Goal: Task Accomplishment & Management: Manage account settings

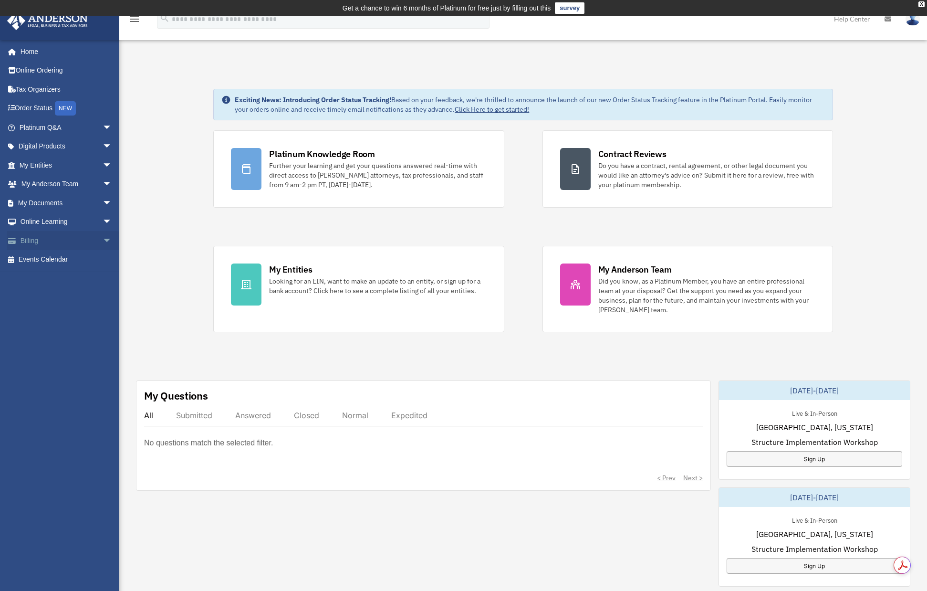
click at [34, 234] on link "Billing arrow_drop_down" at bounding box center [67, 240] width 120 height 19
click at [103, 240] on span "arrow_drop_down" at bounding box center [112, 241] width 19 height 20
click at [63, 280] on link "Past Invoices" at bounding box center [69, 278] width 113 height 19
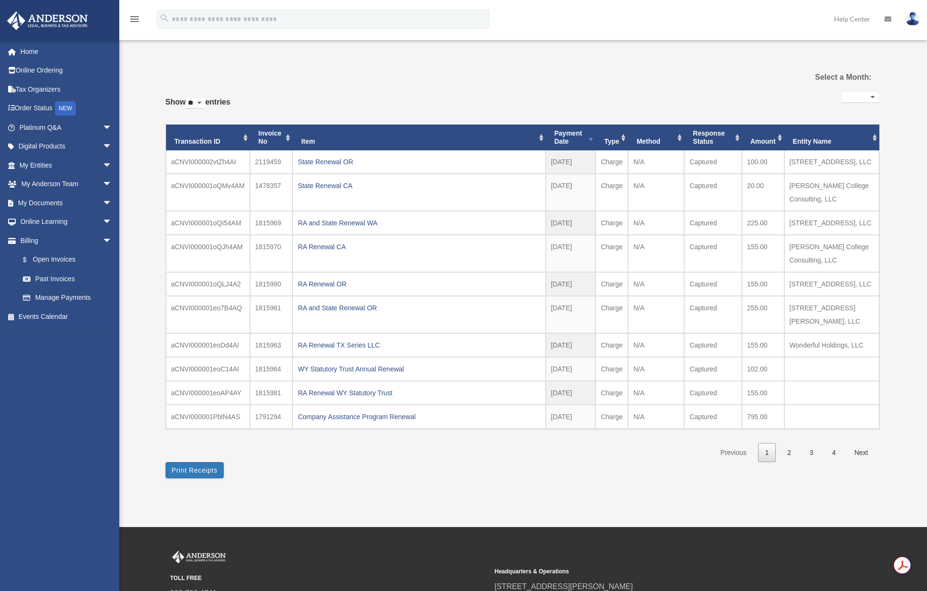
select select
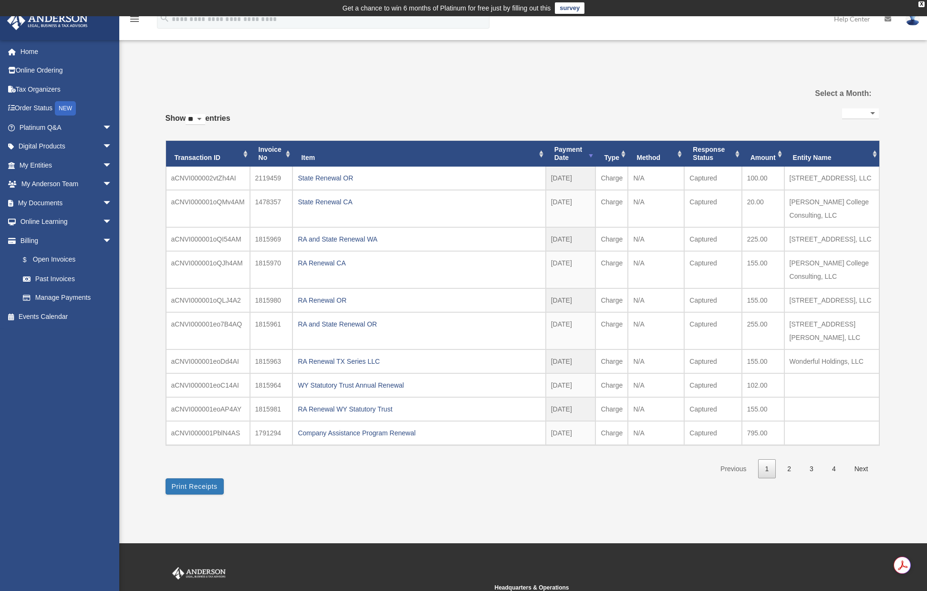
click at [858, 111] on select "**********" at bounding box center [860, 113] width 37 height 11
click at [861, 479] on link "Next" at bounding box center [862, 469] width 28 height 20
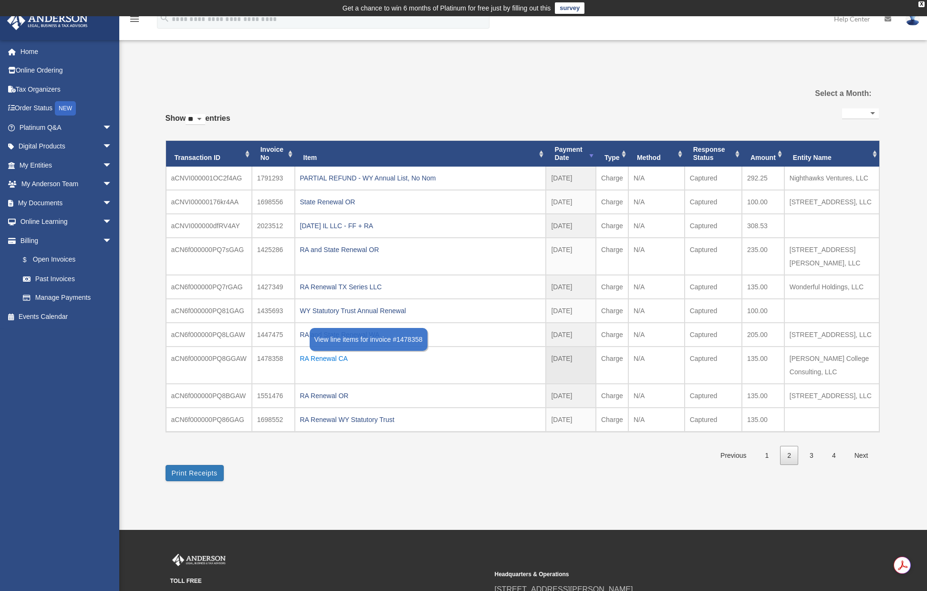
click at [330, 356] on div "RA Renewal CA" at bounding box center [420, 358] width 241 height 13
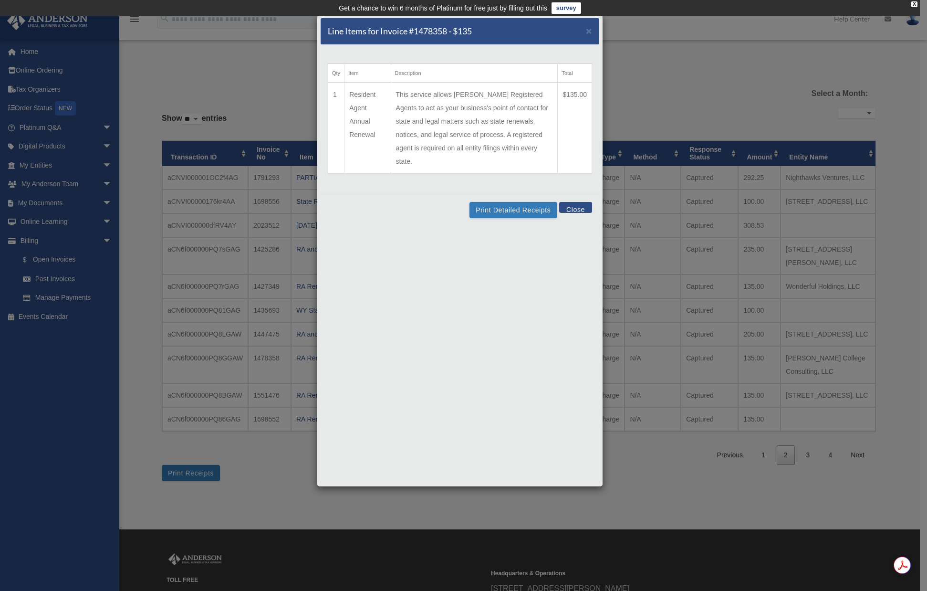
click at [520, 205] on div "Print Detailed Receipts Close" at bounding box center [460, 209] width 279 height 31
click at [525, 202] on button "Print Detailed Receipts" at bounding box center [513, 210] width 87 height 16
click at [584, 202] on button "Close" at bounding box center [575, 207] width 33 height 11
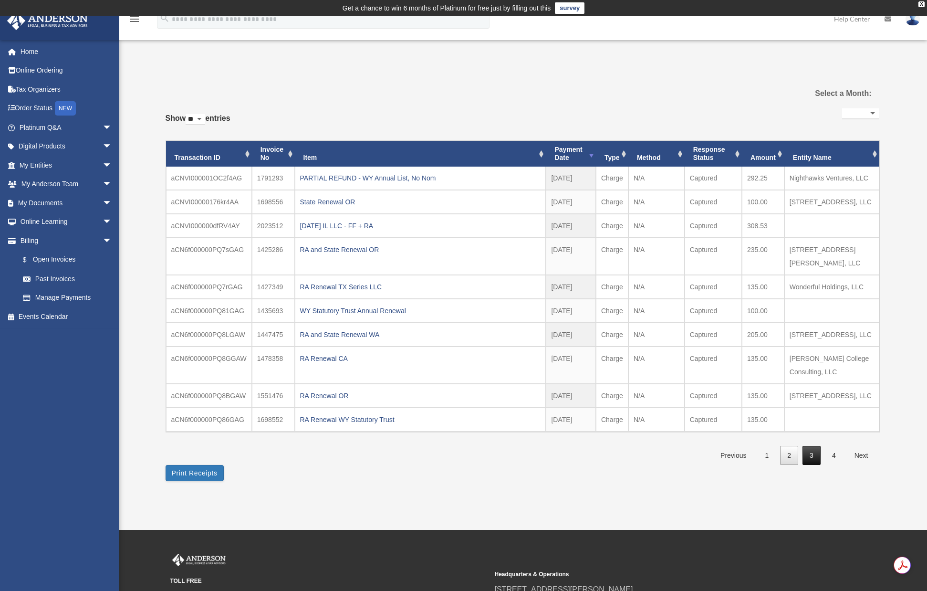
click at [811, 465] on link "3" at bounding box center [812, 456] width 18 height 20
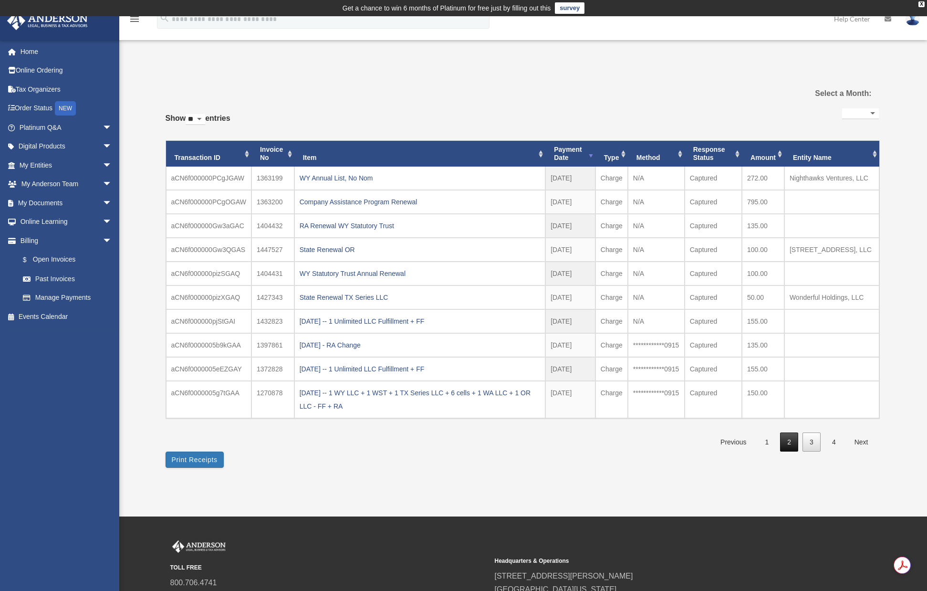
click at [796, 452] on link "2" at bounding box center [789, 442] width 18 height 20
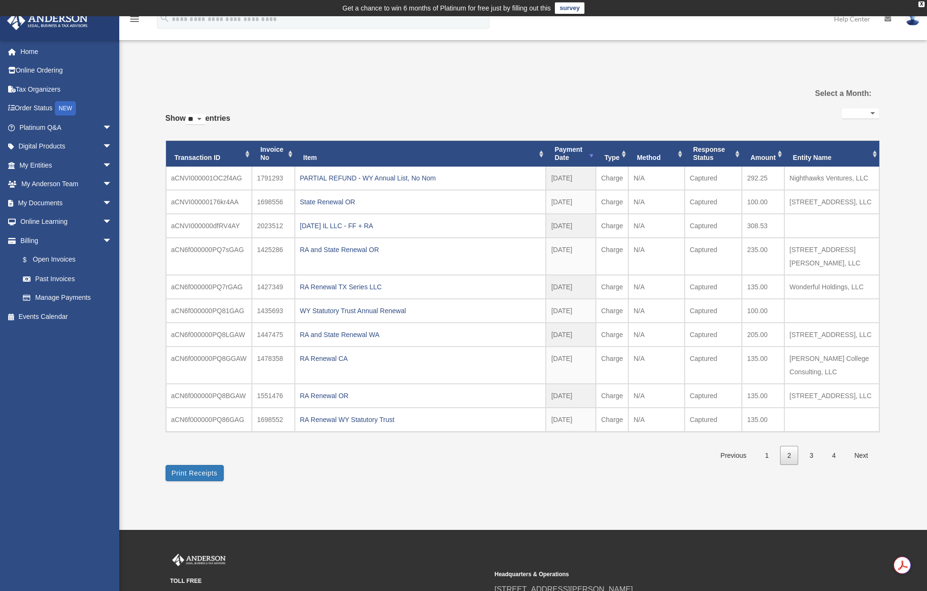
click at [768, 465] on link "1" at bounding box center [767, 456] width 18 height 20
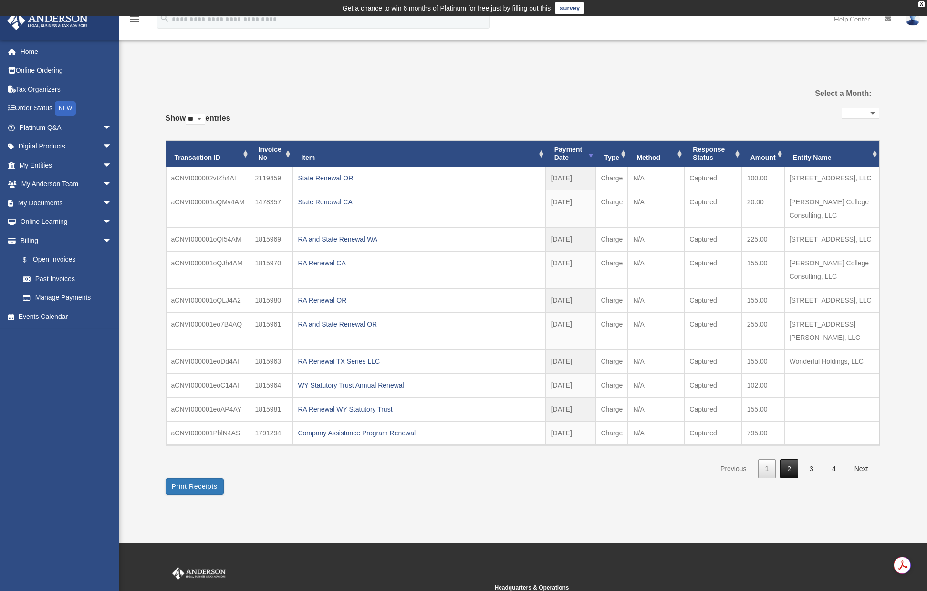
click at [781, 479] on link "2" at bounding box center [789, 469] width 18 height 20
